Goal: Task Accomplishment & Management: Complete application form

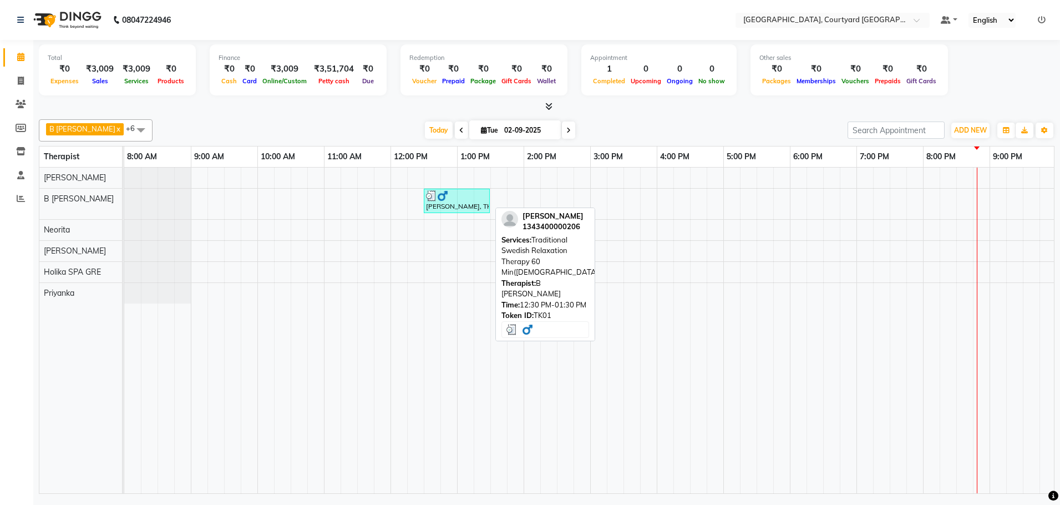
click at [452, 197] on div at bounding box center [457, 195] width 62 height 11
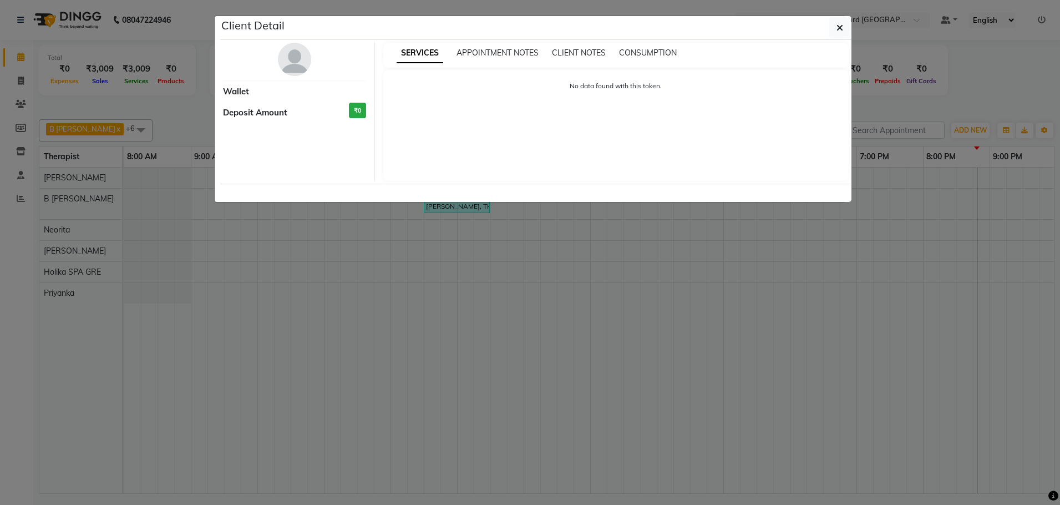
select select "3"
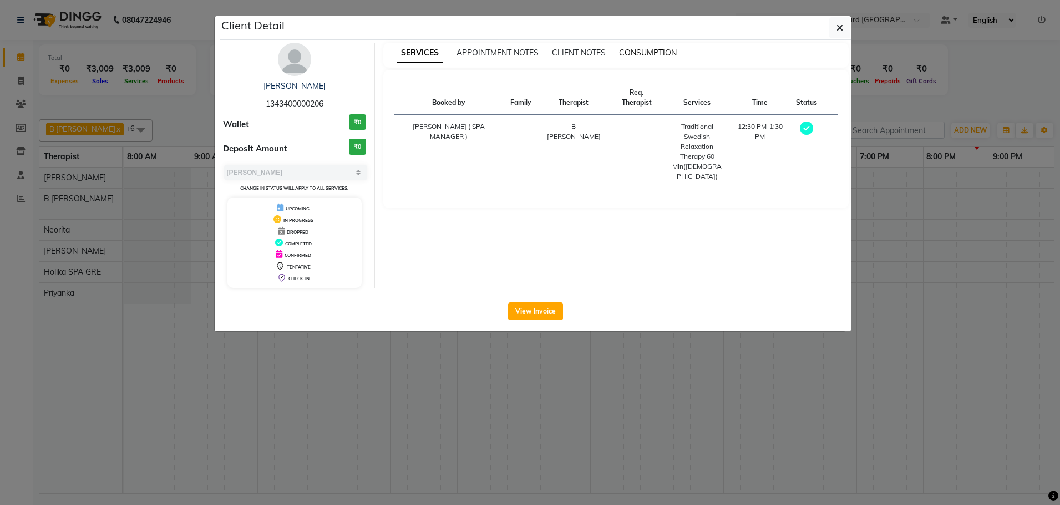
click at [640, 53] on span "CONSUMPTION" at bounding box center [648, 53] width 58 height 10
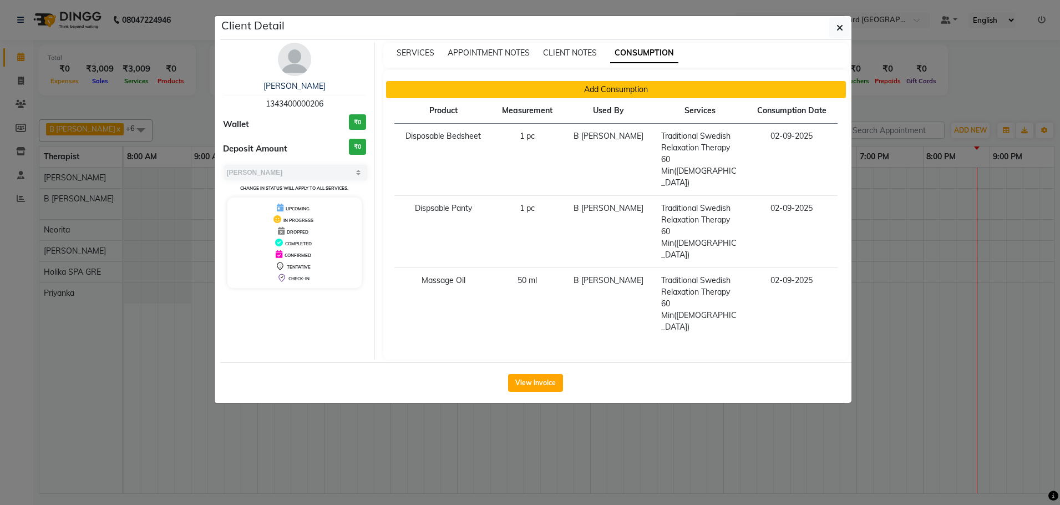
click at [602, 90] on button "Add Consumption" at bounding box center [616, 89] width 460 height 17
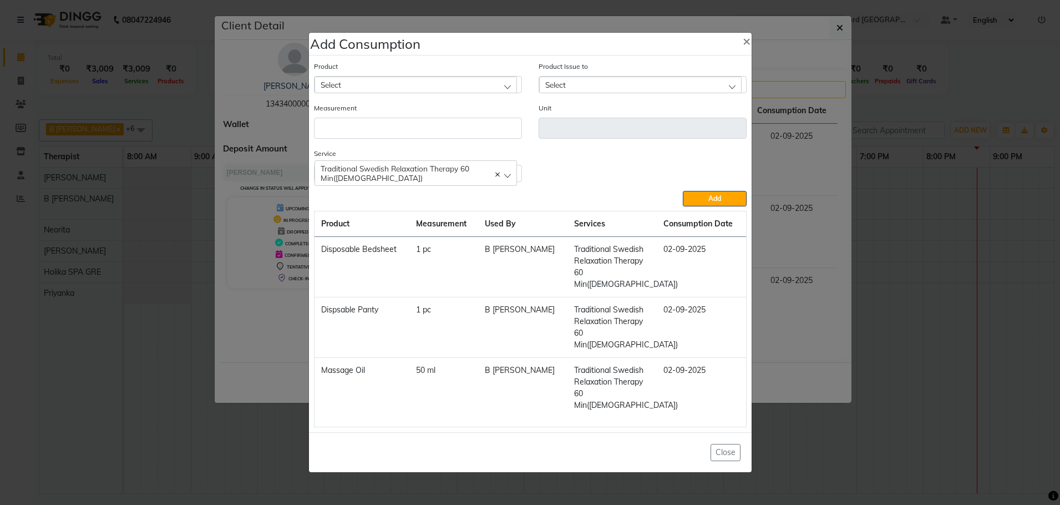
click at [503, 93] on div "Select" at bounding box center [415, 85] width 202 height 17
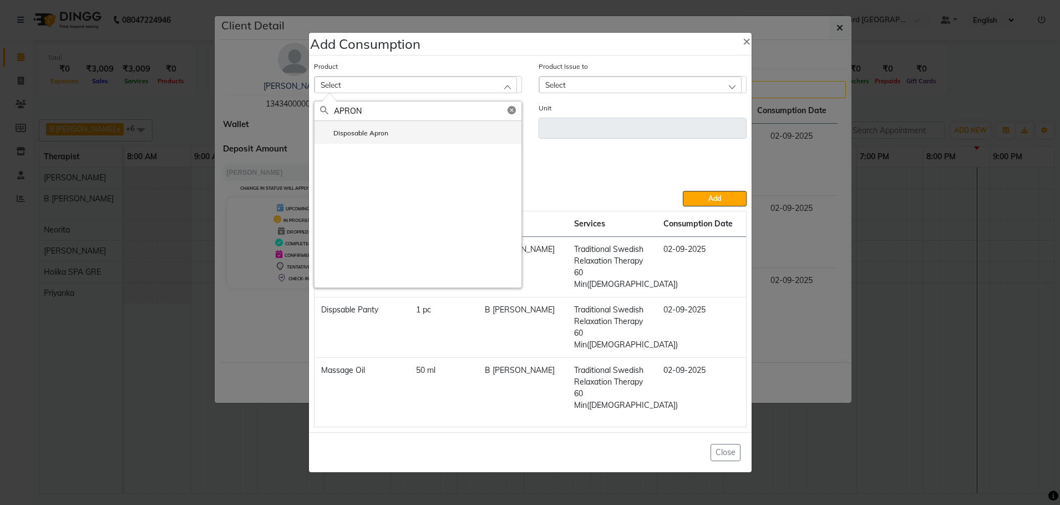
type input "APRON"
click at [398, 144] on li "Disposable Apron" at bounding box center [417, 132] width 207 height 23
type input "pc"
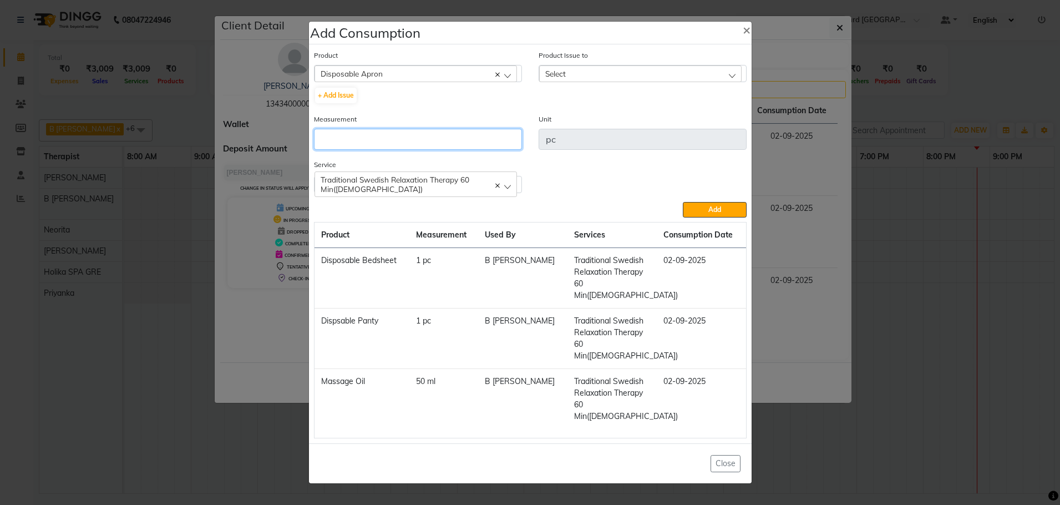
click at [393, 150] on input "number" at bounding box center [418, 139] width 208 height 21
type input "1"
click at [322, 103] on button "+ Add Issue" at bounding box center [336, 96] width 42 height 16
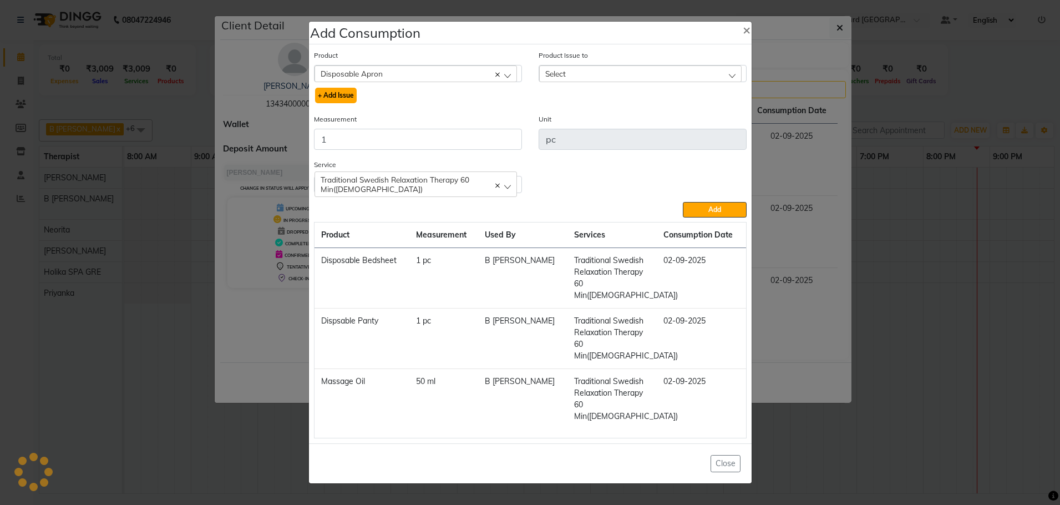
select select
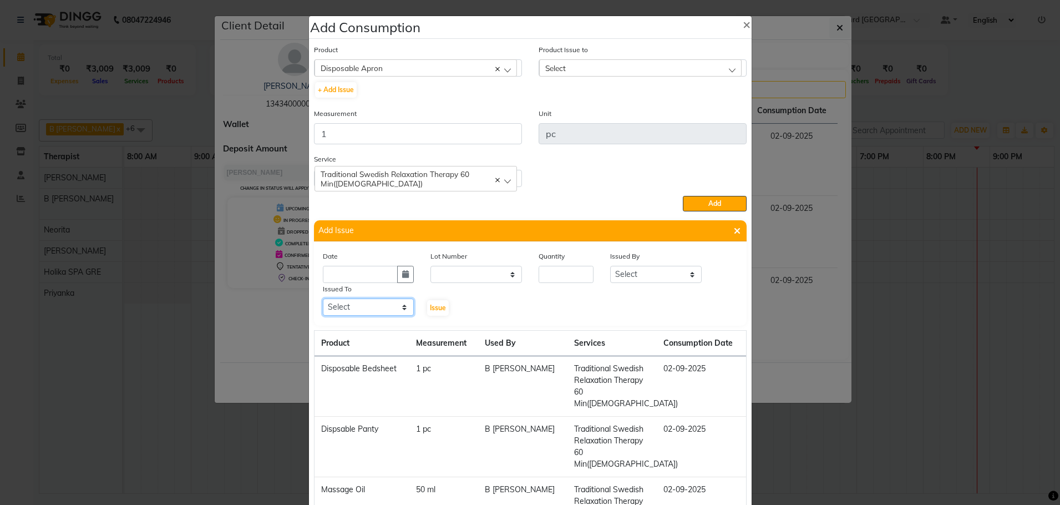
click at [401, 307] on select "Select B [PERSON_NAME] Holika SPA GRE [PERSON_NAME] Neorita [PERSON_NAME]" at bounding box center [368, 306] width 91 height 17
select select "71431"
click at [323, 298] on select "Select B [PERSON_NAME] Holika SPA GRE [PERSON_NAME] Neorita [PERSON_NAME]" at bounding box center [368, 306] width 91 height 17
click at [404, 273] on icon "button" at bounding box center [405, 274] width 7 height 8
select select "9"
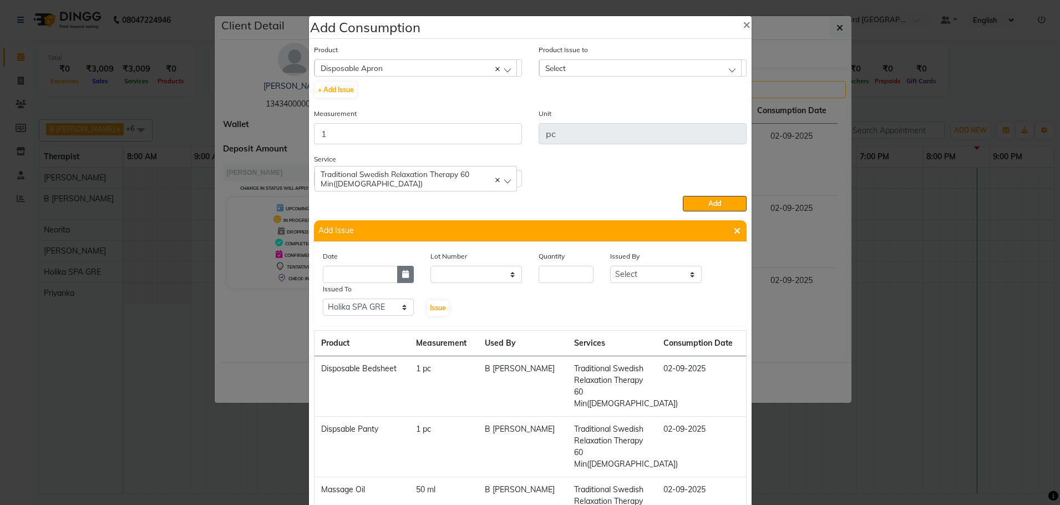
select select "2025"
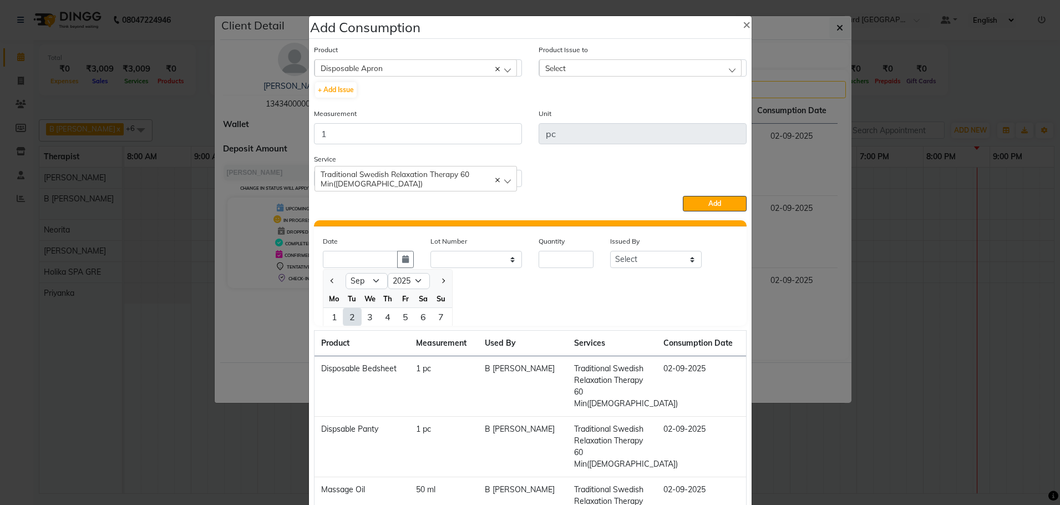
click at [349, 318] on div "2" at bounding box center [352, 317] width 18 height 18
type input "02-09-2025"
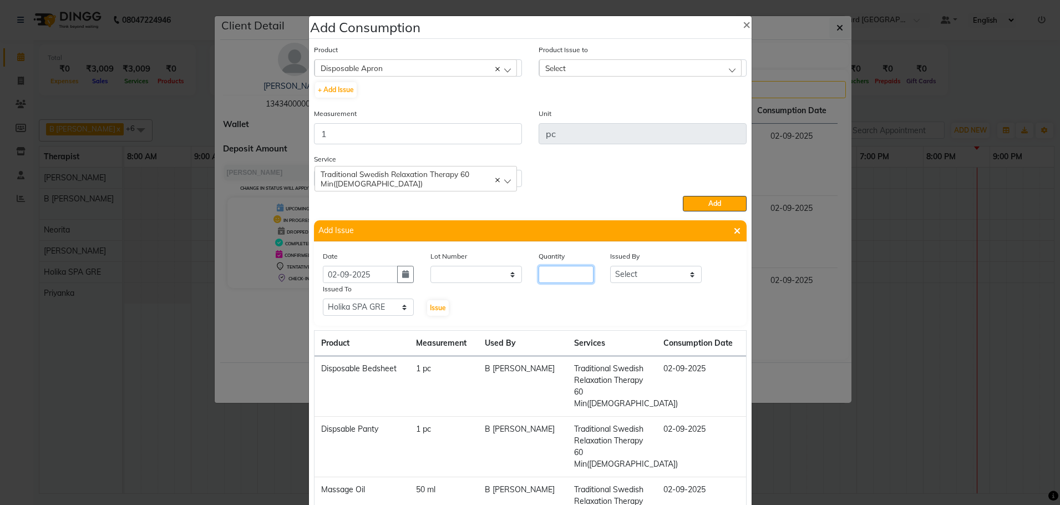
click at [562, 272] on input "number" at bounding box center [565, 274] width 55 height 17
type input "1"
click at [683, 273] on select "Select B [PERSON_NAME] Holika SPA GRE [PERSON_NAME] Neorita [PERSON_NAME]" at bounding box center [655, 274] width 91 height 17
click at [610, 266] on select "Select B [PERSON_NAME] Holika SPA GRE [PERSON_NAME] Neorita [PERSON_NAME]" at bounding box center [655, 274] width 91 height 17
click at [685, 273] on select "Select B [PERSON_NAME] Holika SPA GRE [PERSON_NAME] Neorita [PERSON_NAME]" at bounding box center [655, 274] width 91 height 17
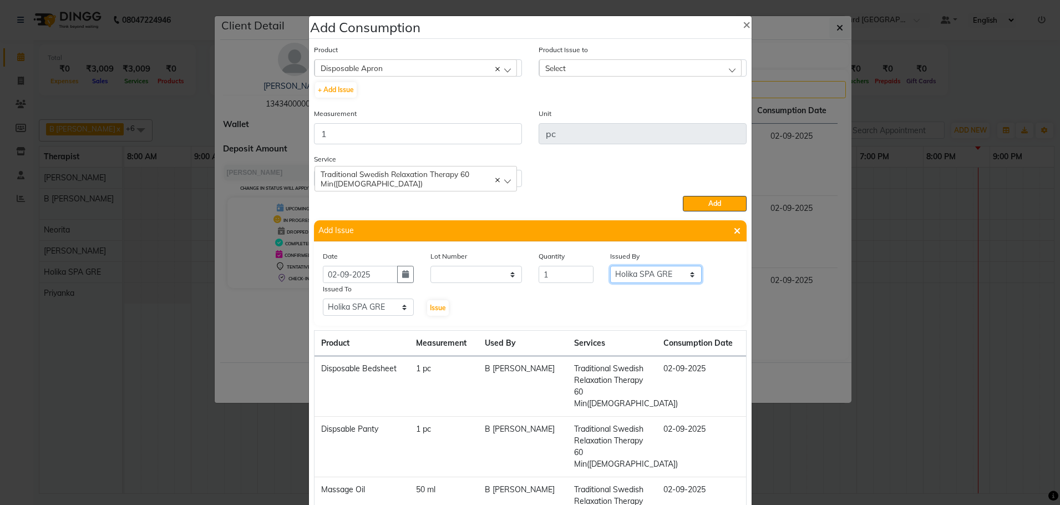
select select "70580"
click at [610, 266] on select "Select B [PERSON_NAME] Holika SPA GRE [PERSON_NAME] Neorita [PERSON_NAME]" at bounding box center [655, 274] width 91 height 17
click at [435, 309] on span "Issue" at bounding box center [438, 307] width 16 height 8
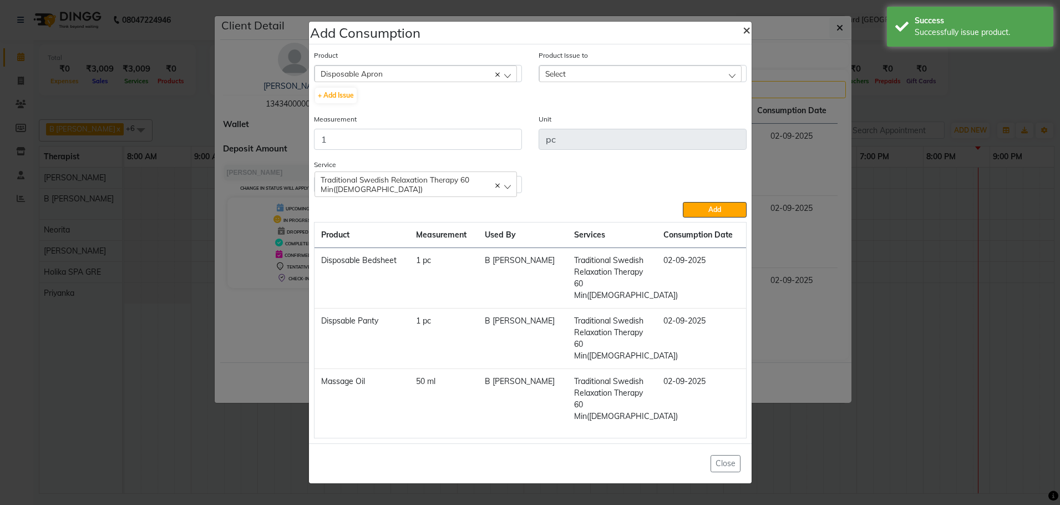
click at [742, 38] on span "×" at bounding box center [746, 29] width 8 height 17
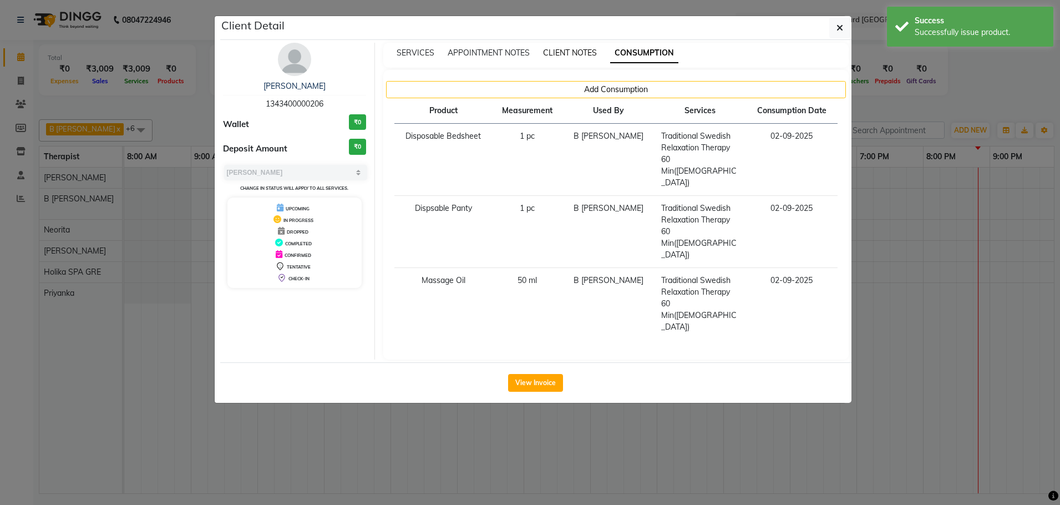
click at [572, 55] on span "CLIENT NOTES" at bounding box center [570, 53] width 54 height 10
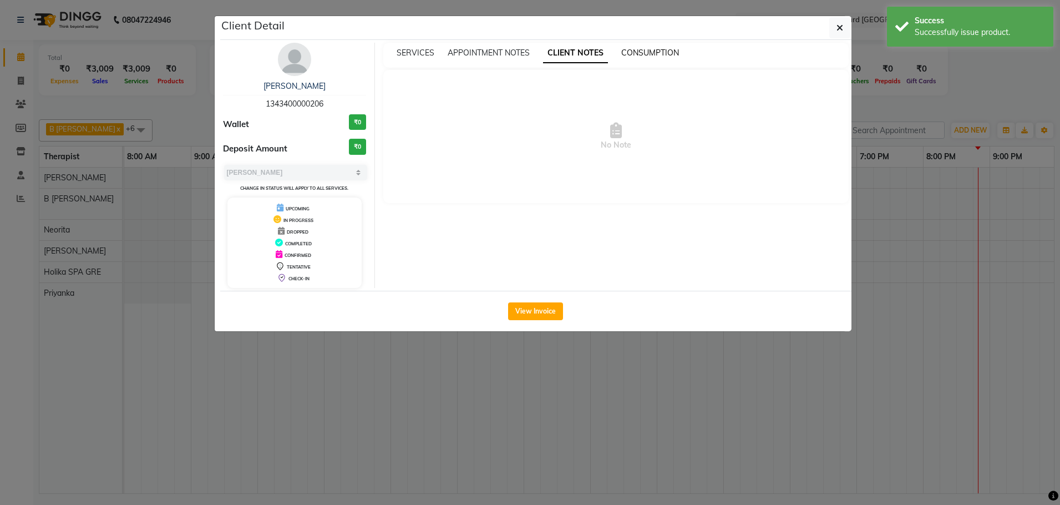
click at [634, 53] on span "CONSUMPTION" at bounding box center [650, 53] width 58 height 10
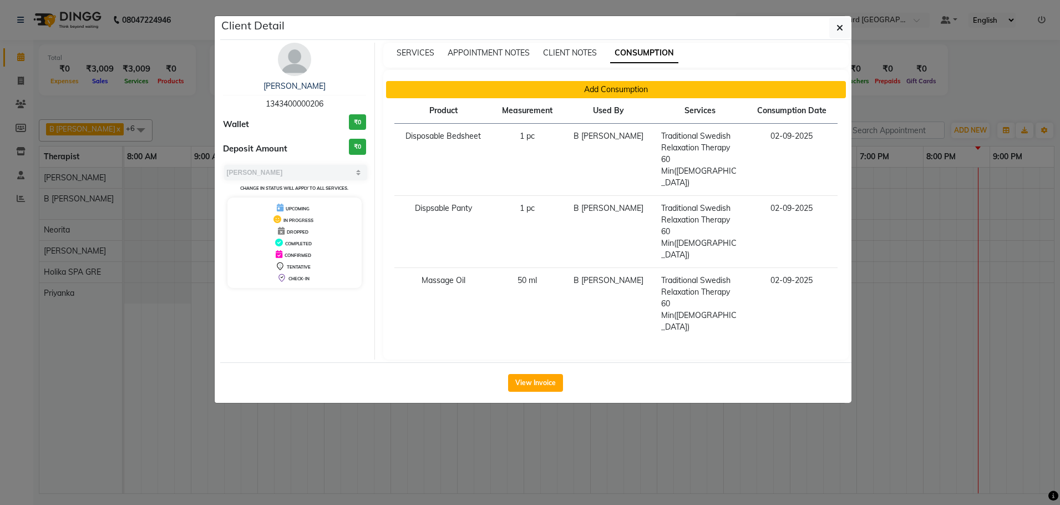
click at [587, 89] on button "Add Consumption" at bounding box center [616, 89] width 460 height 17
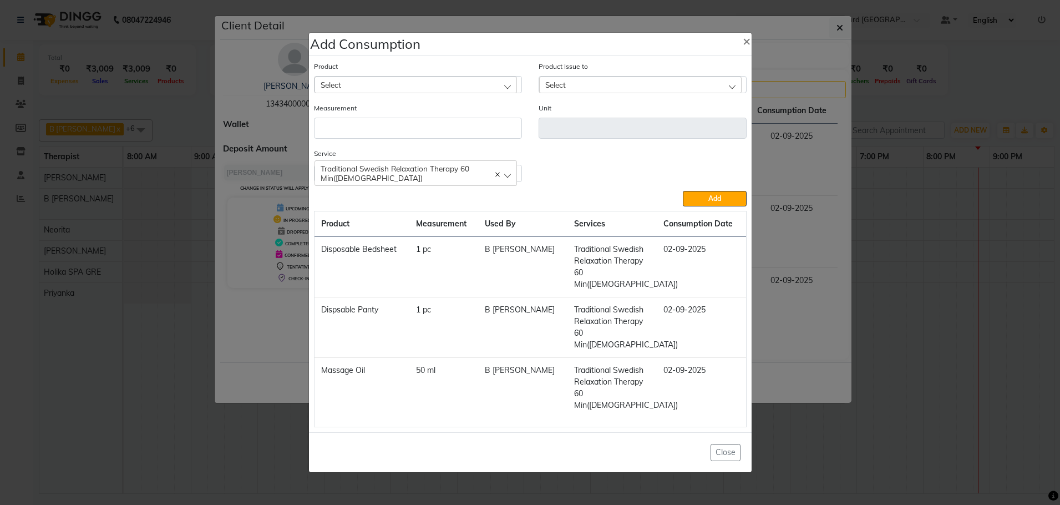
click at [512, 93] on div "Select" at bounding box center [415, 85] width 202 height 17
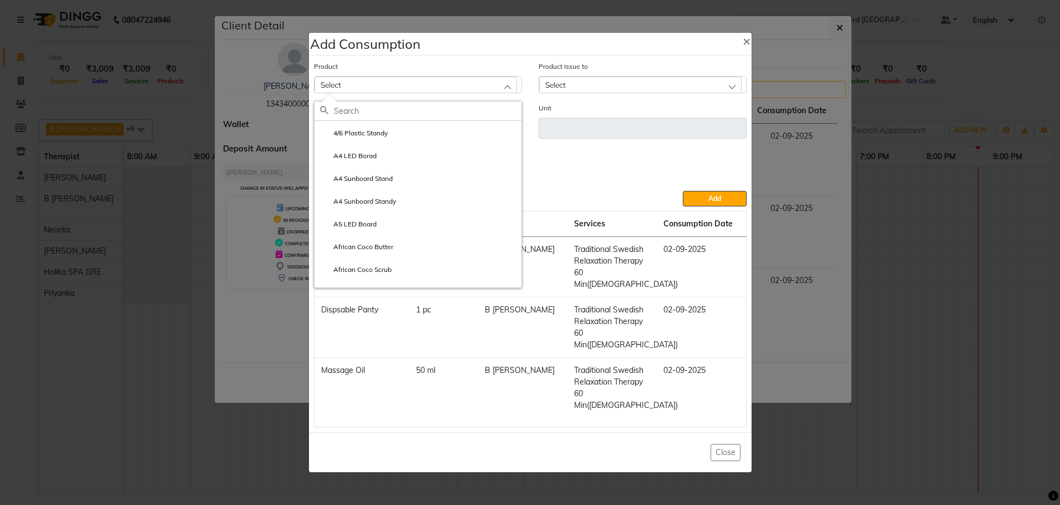
click at [423, 120] on input "text" at bounding box center [427, 110] width 187 height 19
click at [734, 93] on div "Select" at bounding box center [640, 85] width 202 height 17
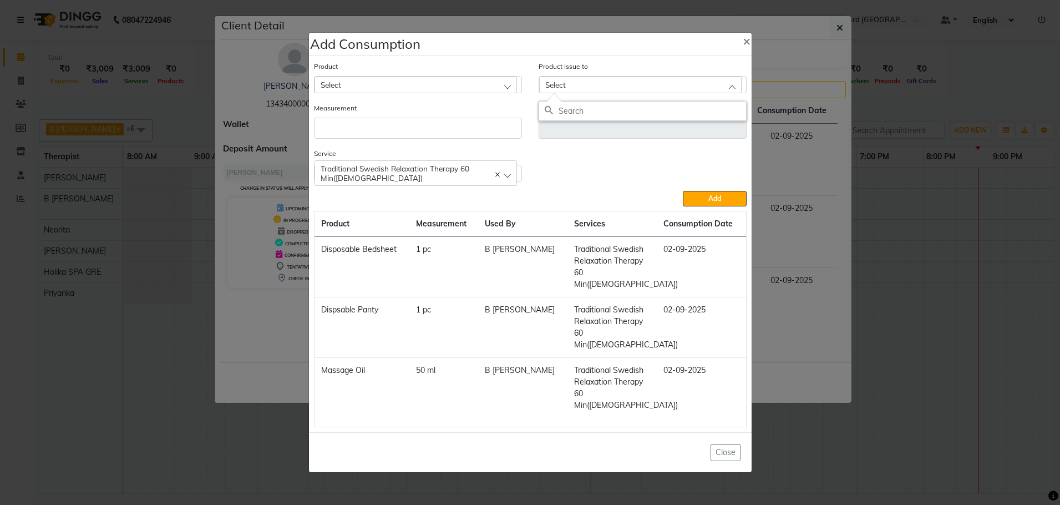
click at [614, 93] on div "Select" at bounding box center [640, 85] width 202 height 17
click at [568, 127] on div "Unit" at bounding box center [642, 120] width 208 height 37
click at [563, 139] on input "text" at bounding box center [642, 128] width 208 height 21
click at [508, 93] on div "Select" at bounding box center [415, 85] width 202 height 17
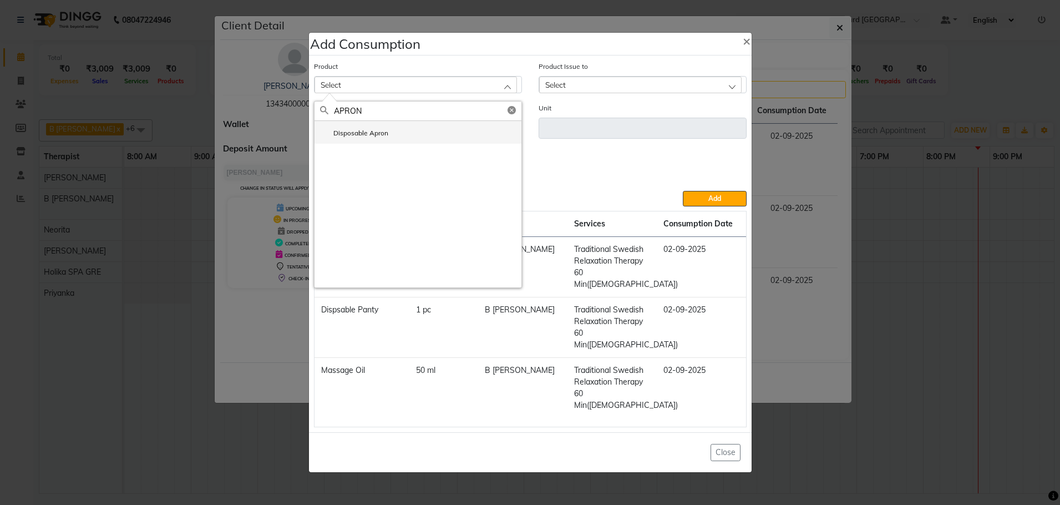
type input "APRON"
click at [375, 138] on label "Disposable Apron" at bounding box center [354, 133] width 68 height 10
type input "pc"
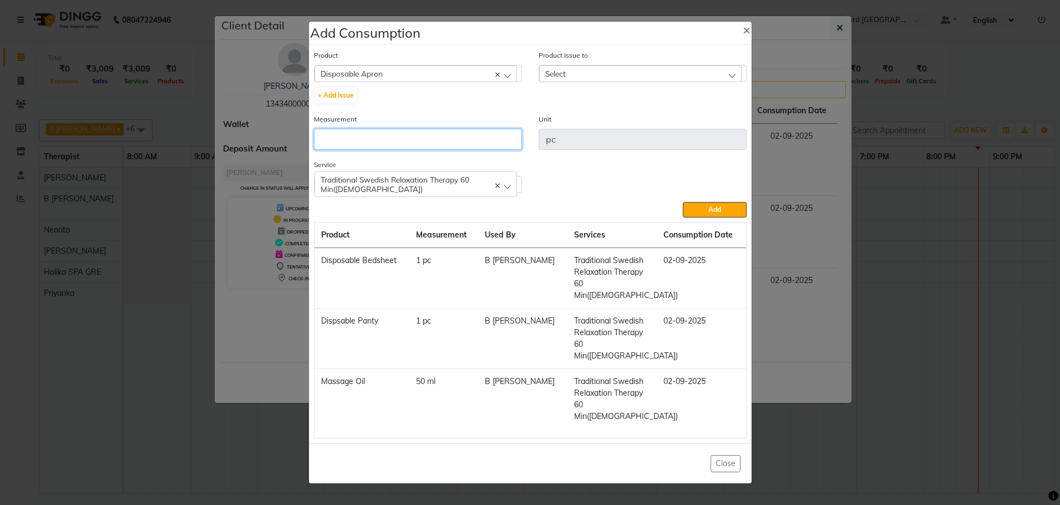
click at [389, 150] on input "number" at bounding box center [418, 139] width 208 height 21
type input "1"
click at [562, 201] on div "Service Traditional Swedish Relaxation Therapy 60 Min([DEMOGRAPHIC_DATA]) Tradi…" at bounding box center [530, 180] width 449 height 43
click at [462, 194] on span "Traditional Swedish Relaxation Therapy 60 Min([DEMOGRAPHIC_DATA])" at bounding box center [394, 184] width 149 height 19
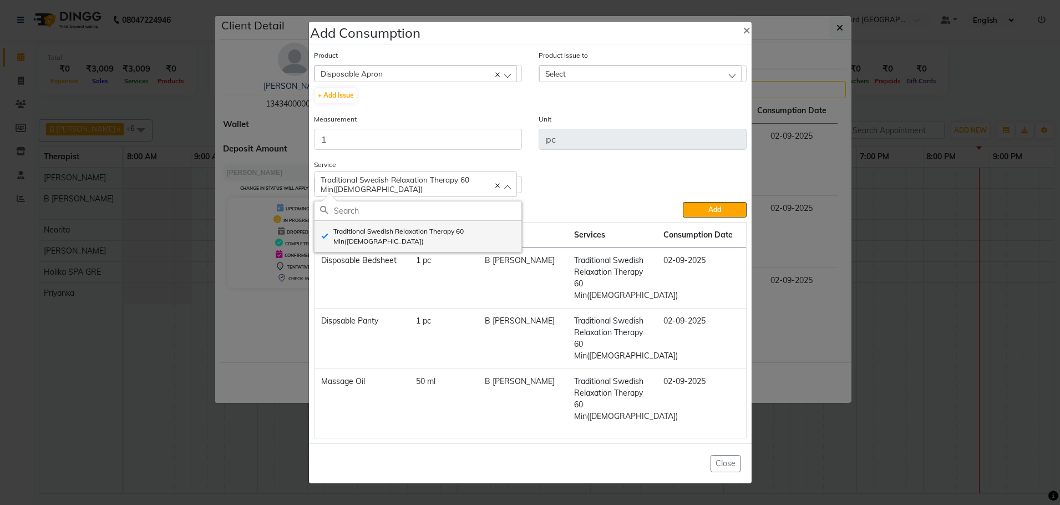
drag, startPoint x: 409, startPoint y: 251, endPoint x: 418, endPoint y: 251, distance: 8.9
click at [410, 246] on label "Traditional Swedish Relaxation Therapy 60 Min([DEMOGRAPHIC_DATA])" at bounding box center [418, 236] width 196 height 20
checkbox input "false"
click at [649, 83] on div "Select" at bounding box center [640, 74] width 202 height 17
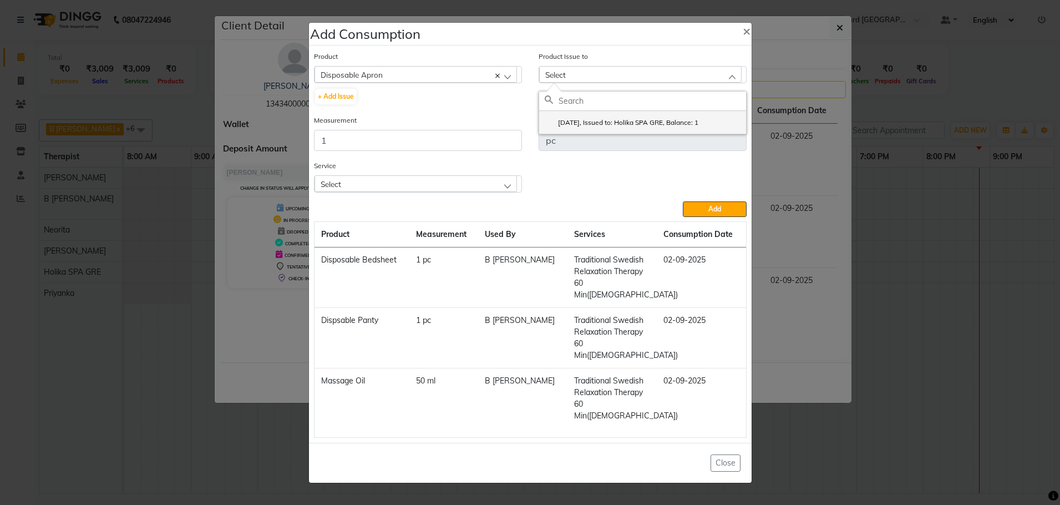
click at [603, 128] on label "[DATE], Issued to: Holika SPA GRE, Balance: 1" at bounding box center [621, 123] width 154 height 10
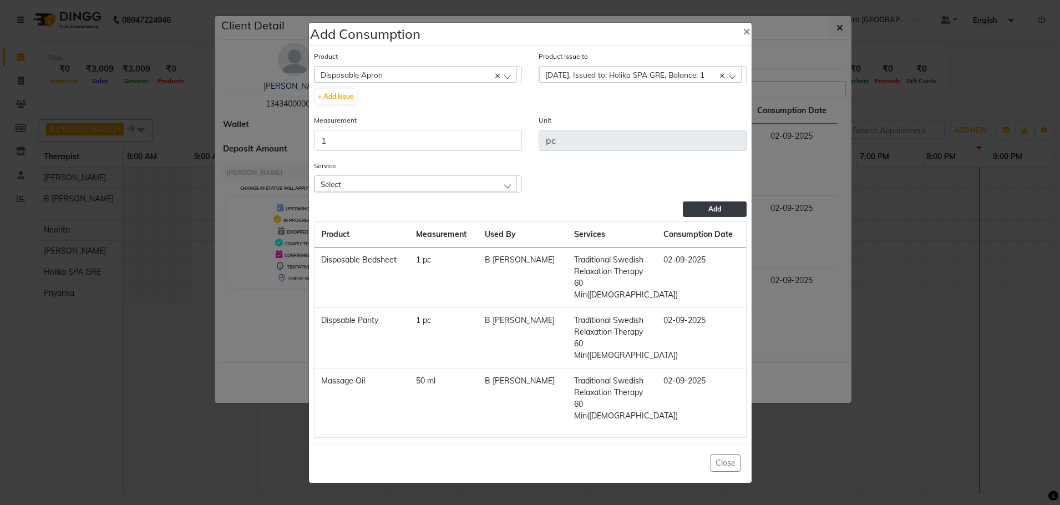
click at [721, 217] on button "Add" at bounding box center [714, 209] width 63 height 16
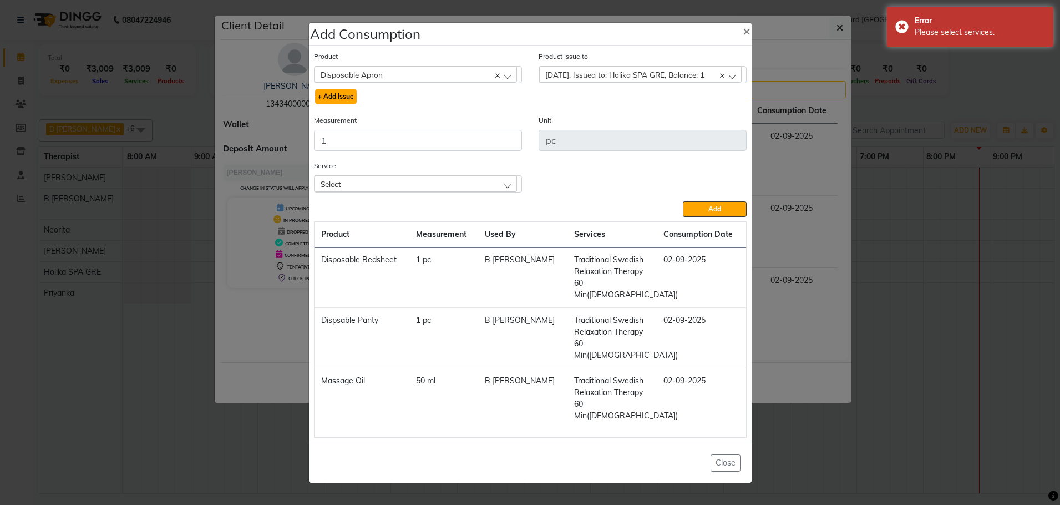
click at [350, 104] on button "+ Add Issue" at bounding box center [336, 97] width 42 height 16
click at [348, 104] on button "+ Add Issue" at bounding box center [336, 97] width 42 height 16
click at [597, 138] on div "Unit pc" at bounding box center [642, 132] width 208 height 37
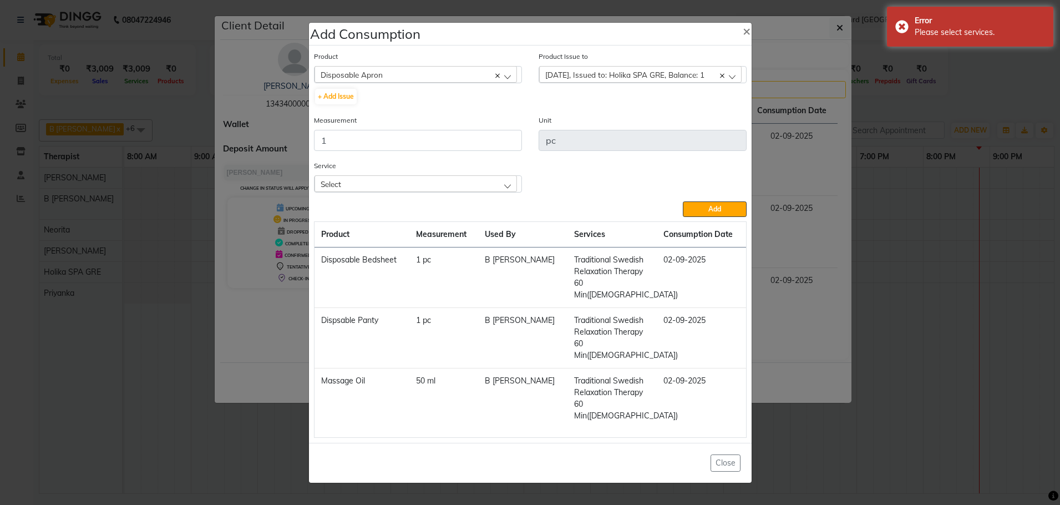
click at [656, 79] on span "[DATE], Issued to: Holika SPA GRE, Balance: 1" at bounding box center [624, 74] width 159 height 9
click at [645, 128] on label "[DATE], Issued to: Holika SPA GRE, Balance: 1" at bounding box center [621, 123] width 154 height 10
checkbox input "false"
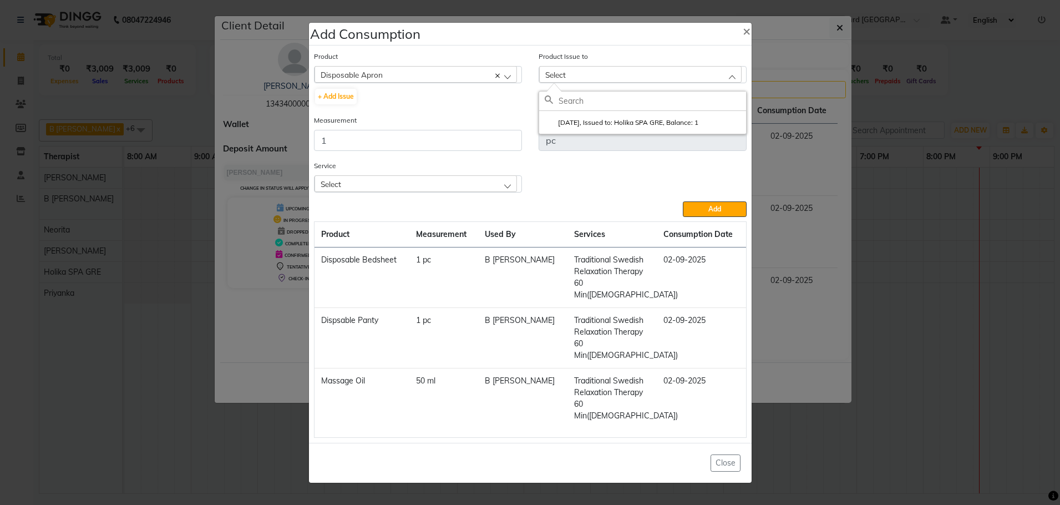
click at [359, 192] on div "Select" at bounding box center [415, 183] width 202 height 17
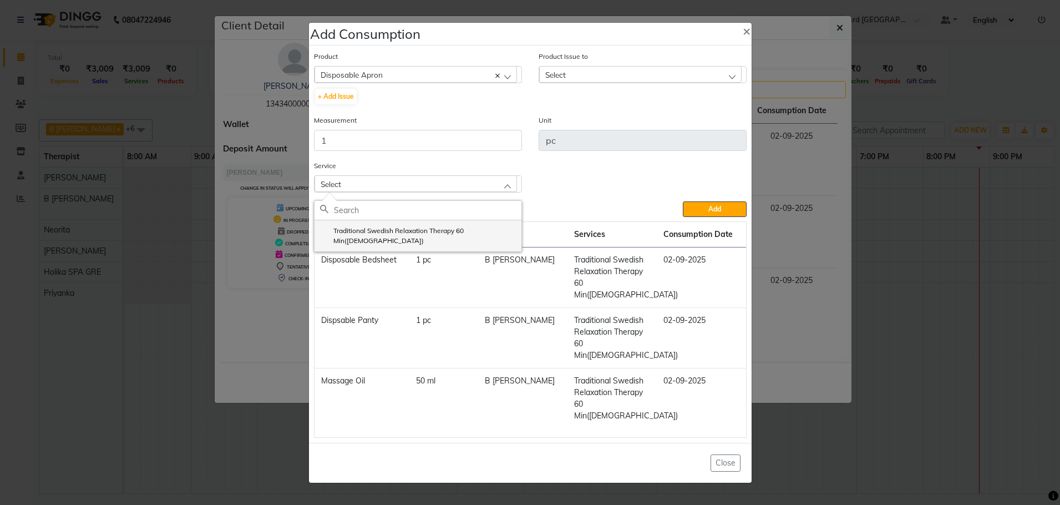
click at [390, 246] on label "Traditional Swedish Relaxation Therapy 60 Min([DEMOGRAPHIC_DATA])" at bounding box center [418, 236] width 196 height 20
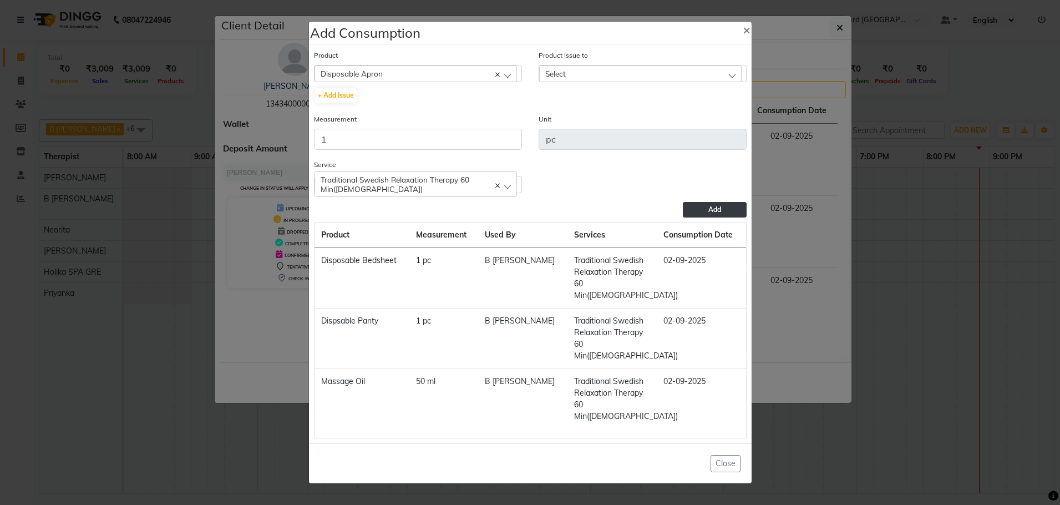
click at [713, 213] on span "Add" at bounding box center [714, 209] width 13 height 8
click at [344, 103] on button "+ Add Issue" at bounding box center [336, 96] width 42 height 16
click at [348, 103] on button "+ Add Issue" at bounding box center [336, 96] width 42 height 16
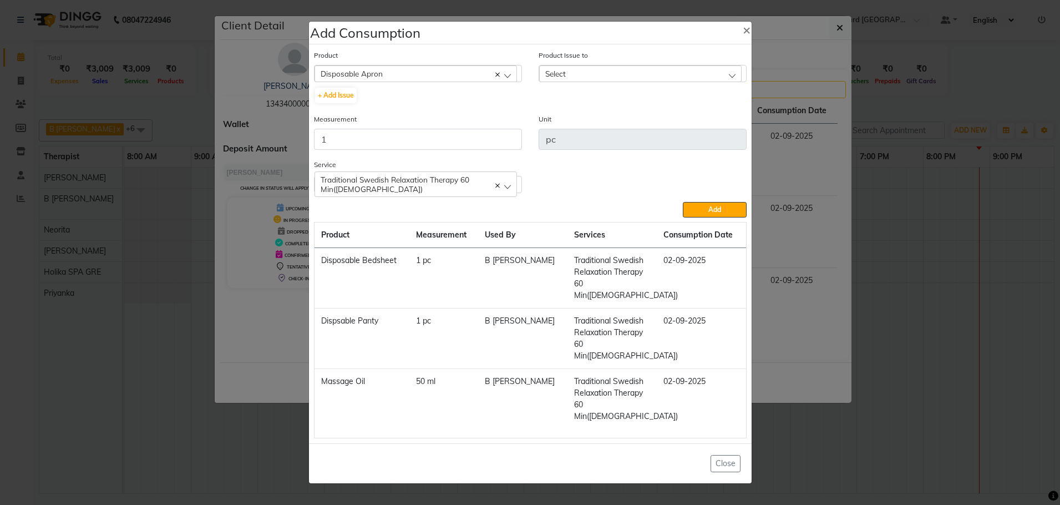
click at [506, 82] on div "Disposable Apron" at bounding box center [415, 73] width 202 height 17
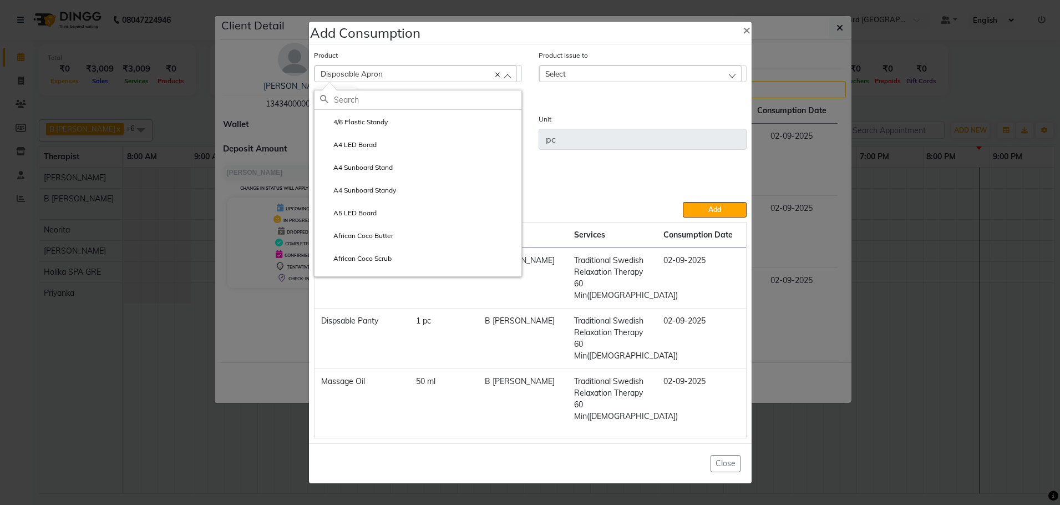
click at [395, 109] on input "text" at bounding box center [427, 99] width 187 height 19
click at [922, 389] on ngb-modal-window "Add Consumption × Product Disposable Apron 4/6 Plastic Standy A4 LED Borad A4 S…" at bounding box center [530, 252] width 1060 height 505
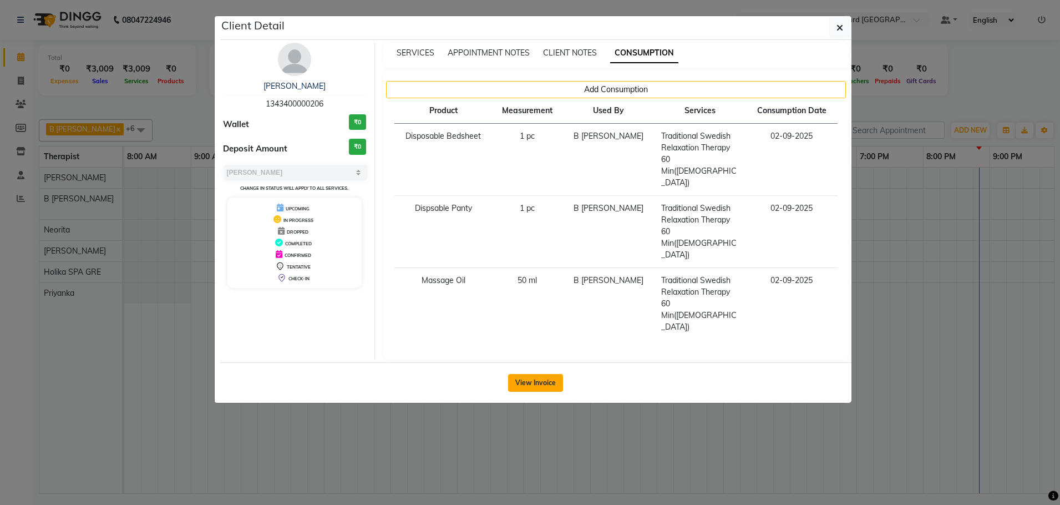
click at [533, 374] on button "View Invoice" at bounding box center [535, 383] width 55 height 18
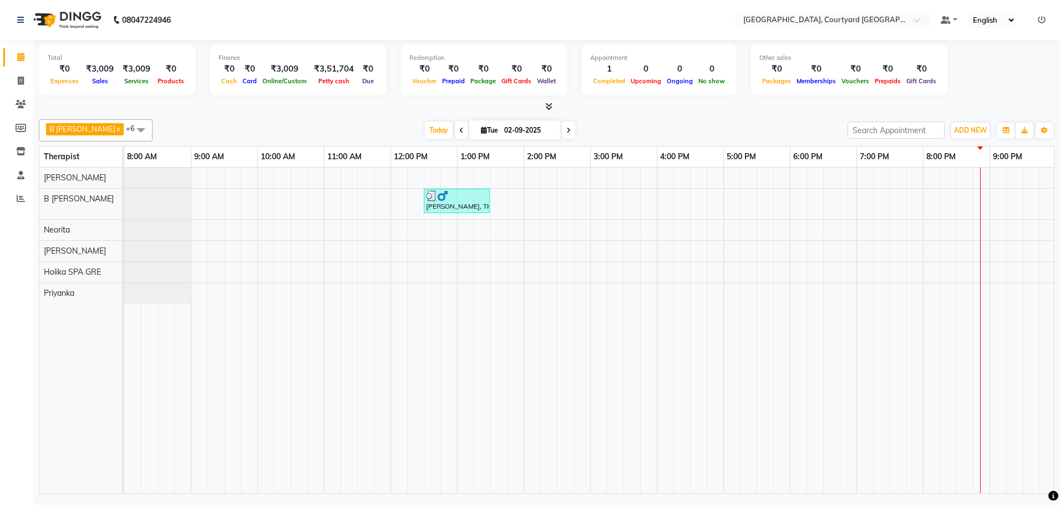
select select "7754"
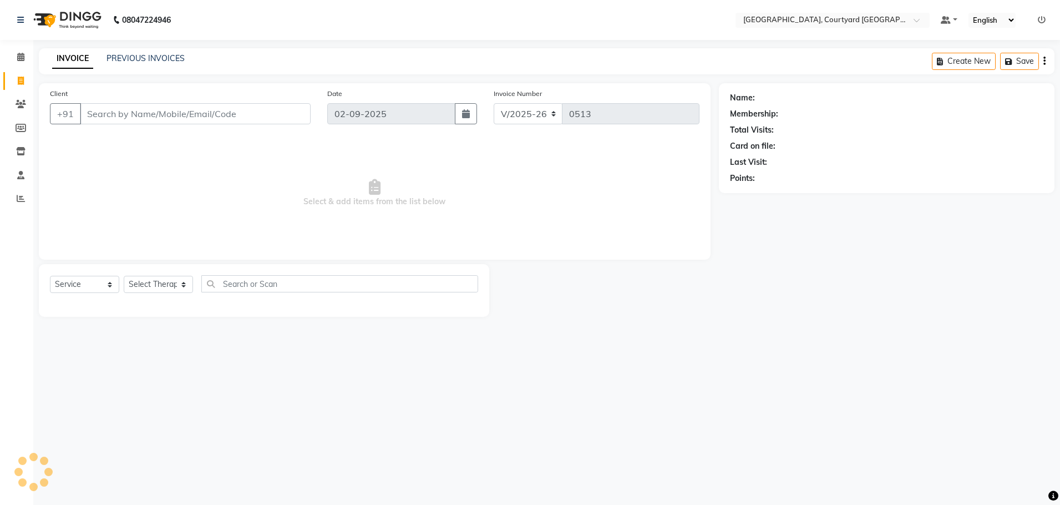
select select "membership"
type input "13*********06"
select select "70580"
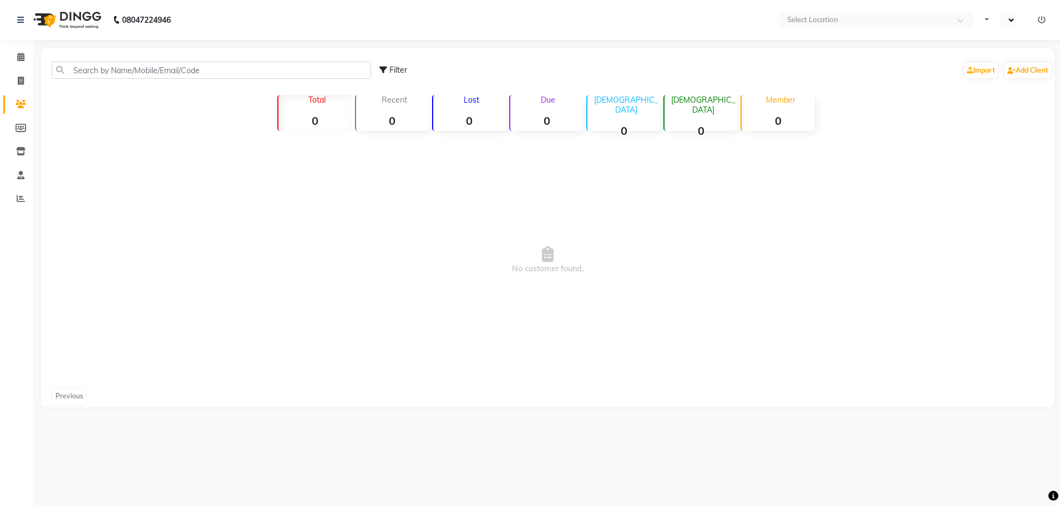
select select "en"
